Goal: Transaction & Acquisition: Purchase product/service

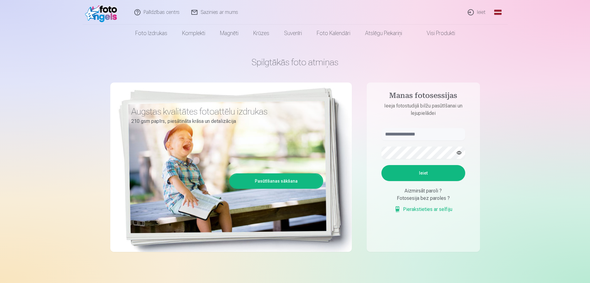
click at [497, 11] on link "Global" at bounding box center [498, 12] width 12 height 25
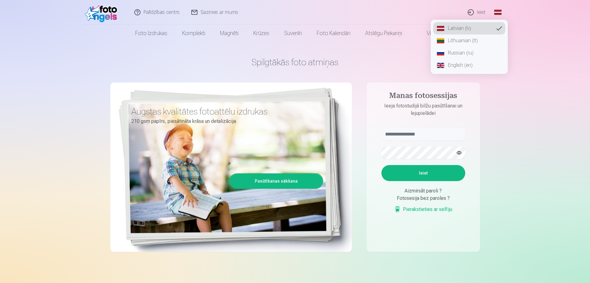
click at [474, 43] on link "Lithuanian (lt)" at bounding box center [469, 41] width 72 height 12
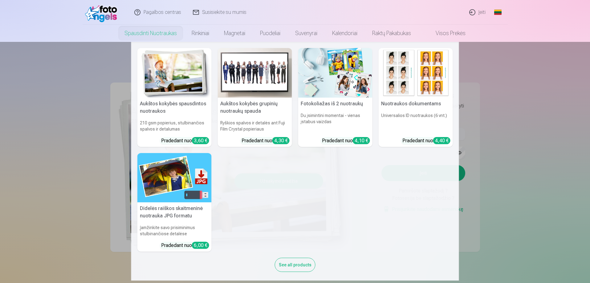
click at [149, 34] on link "Spausdinti nuotraukas" at bounding box center [150, 33] width 67 height 17
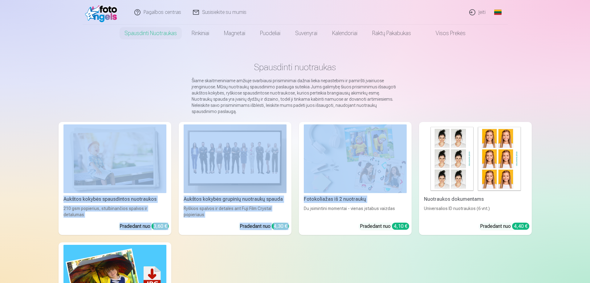
drag, startPoint x: 303, startPoint y: 263, endPoint x: 42, endPoint y: 170, distance: 277.2
click at [44, 171] on div "Pagalbos centras Susisiekite su mumis Įeiti Global Latvian (lv) Lithuanian (lt)…" at bounding box center [295, 277] width 590 height 554
click at [38, 169] on div "Pagalbos centras Susisiekite su mumis Įeiti Global Latvian (lv) Lithuanian (lt)…" at bounding box center [295, 277] width 590 height 554
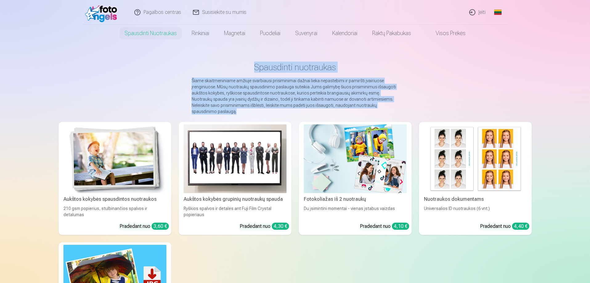
drag, startPoint x: 406, startPoint y: 106, endPoint x: 243, endPoint y: 66, distance: 166.8
click at [243, 66] on main "Spausdinti nuotraukas Šiame skaitmeniniame amžiuje svarbiausi prisiminimai dažn…" at bounding box center [295, 213] width 473 height 343
click at [251, 68] on h1 "Spausdinti nuotraukas" at bounding box center [294, 67] width 463 height 11
drag, startPoint x: 251, startPoint y: 68, endPoint x: 393, endPoint y: 108, distance: 147.5
click at [393, 108] on main "Spausdinti nuotraukas Šiame skaitmeniniame amžiuje svarbiausi prisiminimai dažn…" at bounding box center [295, 213] width 473 height 343
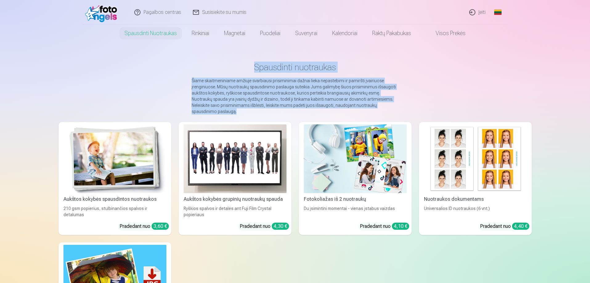
click at [393, 108] on p "Šiame skaitmeniniame amžiuje svarbiausi prisiminimai dažnai lieka nepastebimi i…" at bounding box center [295, 96] width 207 height 37
drag, startPoint x: 394, startPoint y: 107, endPoint x: 264, endPoint y: 66, distance: 137.0
click at [269, 67] on main "Spausdinti nuotraukas Šiame skaitmeniniame amžiuje svarbiausi prisiminimai dažn…" at bounding box center [295, 213] width 473 height 343
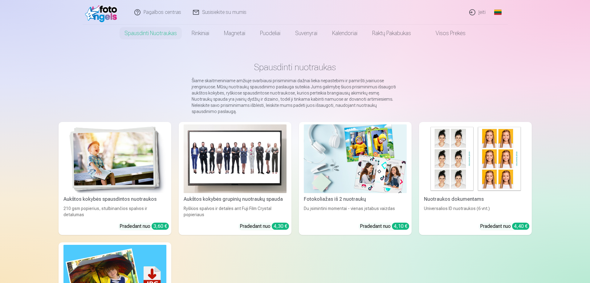
click at [248, 65] on h1 "Spausdinti nuotraukas" at bounding box center [294, 67] width 463 height 11
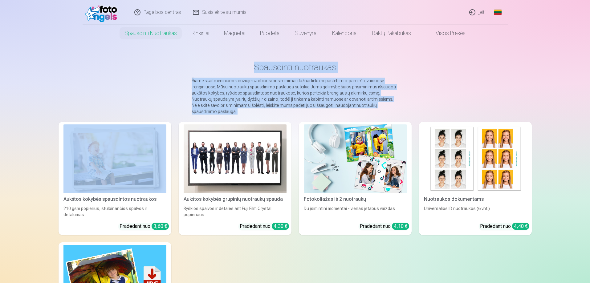
drag, startPoint x: 248, startPoint y: 65, endPoint x: 426, endPoint y: 105, distance: 182.2
click at [426, 105] on main "Spausdinti nuotraukas Šiame skaitmeniniame amžiuje svarbiausi prisiminimai dažn…" at bounding box center [295, 213] width 473 height 343
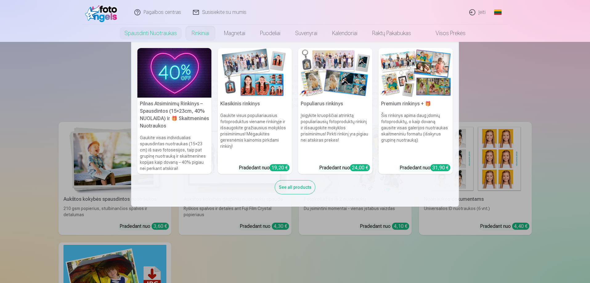
click at [199, 33] on link "Rinkiniai" at bounding box center [200, 33] width 32 height 17
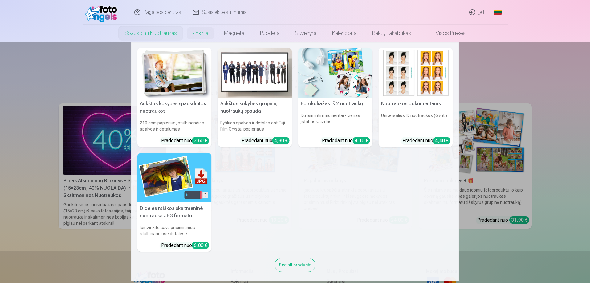
click at [157, 35] on link "Spausdinti nuotraukas" at bounding box center [150, 33] width 67 height 17
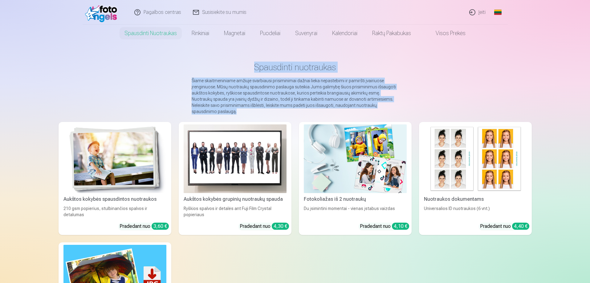
drag, startPoint x: 397, startPoint y: 106, endPoint x: 251, endPoint y: 68, distance: 151.5
click at [251, 68] on main "Spausdinti nuotraukas Šiame skaitmeniniame amžiuje svarbiausi prisiminimai dažn…" at bounding box center [295, 213] width 473 height 343
click at [256, 69] on h1 "Spausdinti nuotraukas" at bounding box center [294, 67] width 463 height 11
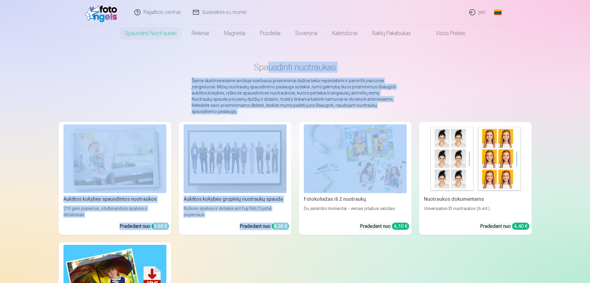
drag, startPoint x: 393, startPoint y: 109, endPoint x: 261, endPoint y: 68, distance: 138.5
click at [264, 70] on main "Spausdinti nuotraukas Šiame skaitmeniniame amžiuje svarbiausi prisiminimai dažn…" at bounding box center [295, 213] width 473 height 343
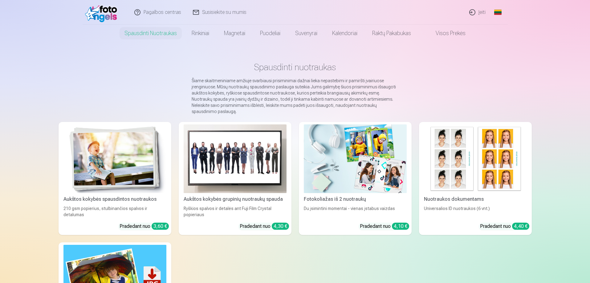
click at [261, 68] on h1 "Spausdinti nuotraukas" at bounding box center [294, 67] width 463 height 11
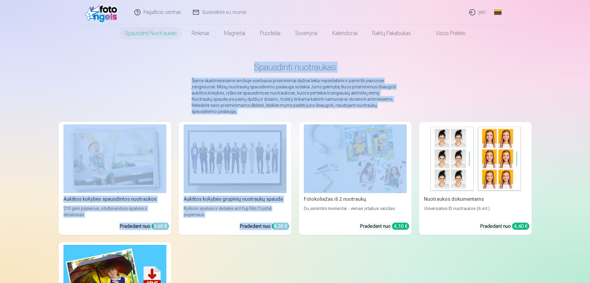
drag, startPoint x: 253, startPoint y: 68, endPoint x: 393, endPoint y: 105, distance: 144.6
click at [390, 108] on main "Spausdinti nuotraukas Šiame skaitmeniniame amžiuje svarbiausi prisiminimai dažn…" at bounding box center [295, 213] width 473 height 343
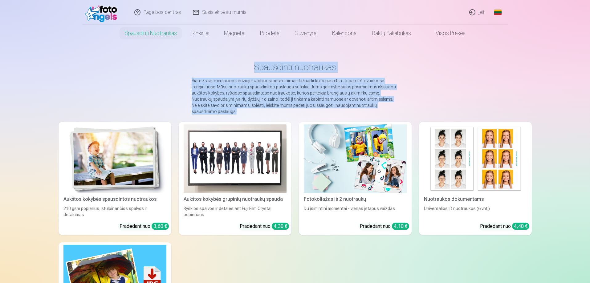
click at [393, 105] on p "Šiame skaitmeniniame amžiuje svarbiausi prisiminimai dažnai lieka nepastebimi i…" at bounding box center [295, 96] width 207 height 37
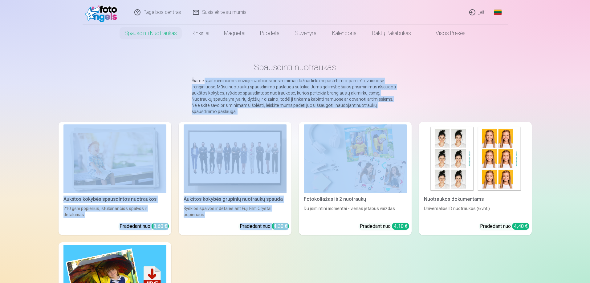
drag, startPoint x: 398, startPoint y: 109, endPoint x: 205, endPoint y: 76, distance: 195.4
click at [205, 76] on main "Spausdinti nuotraukas Šiame skaitmeniniame amžiuje svarbiausi prisiminimai dažn…" at bounding box center [295, 213] width 473 height 343
click at [235, 79] on p "Šiame skaitmeniniame amžiuje svarbiausi prisiminimai dažnai lieka nepastebimi i…" at bounding box center [295, 96] width 207 height 37
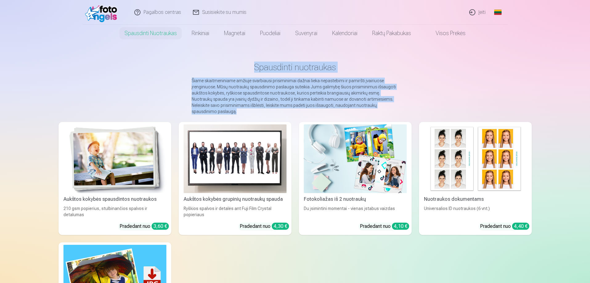
drag, startPoint x: 255, startPoint y: 68, endPoint x: 399, endPoint y: 106, distance: 148.8
click at [391, 108] on main "Spausdinti nuotraukas Šiame skaitmeniniame amžiuje svarbiausi prisiminimai dažn…" at bounding box center [295, 213] width 473 height 343
click at [401, 105] on main "Spausdinti nuotraukas Šiame skaitmeniniame amžiuje svarbiausi prisiminimai dažn…" at bounding box center [295, 213] width 473 height 343
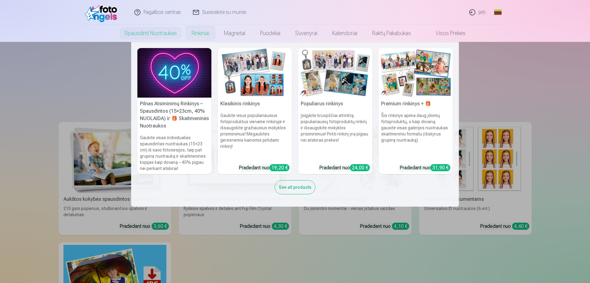
click at [198, 31] on link "Rinkiniai" at bounding box center [200, 33] width 32 height 17
